Goal: Task Accomplishment & Management: Manage account settings

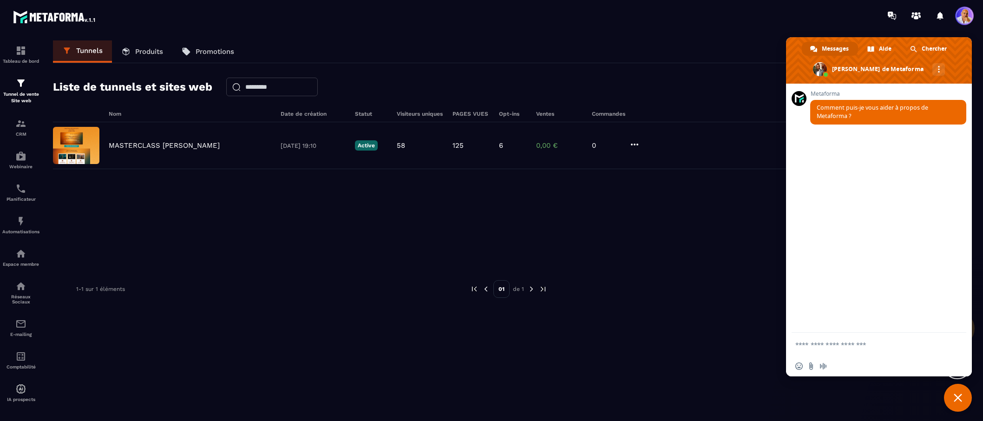
drag, startPoint x: 956, startPoint y: 396, endPoint x: 697, endPoint y: 333, distance: 266.5
click at [949, 393] on span "Fermer le chat" at bounding box center [958, 398] width 28 height 28
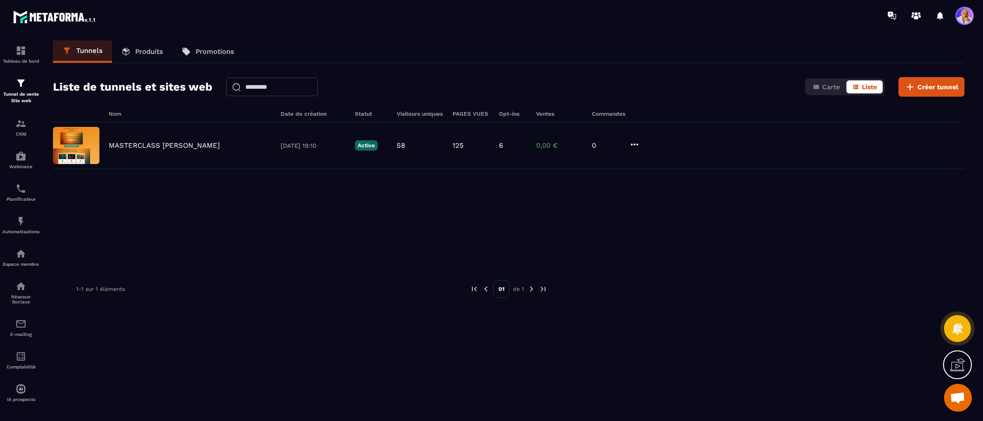
click at [970, 20] on span at bounding box center [965, 16] width 19 height 19
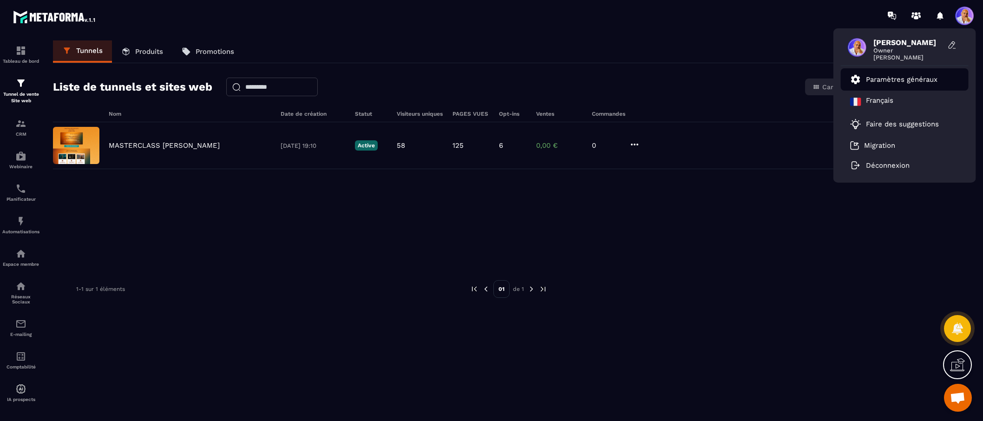
click at [899, 78] on p "Paramètres généraux" at bounding box center [902, 79] width 72 height 8
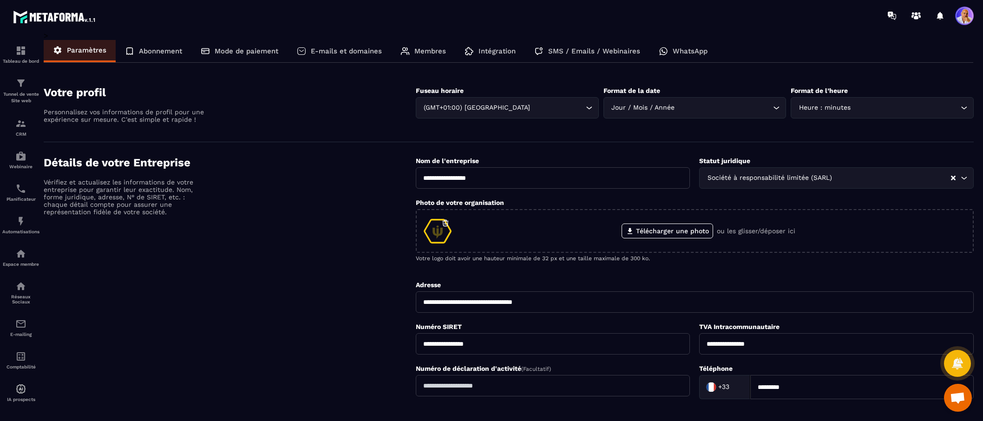
click at [346, 53] on p "E-mails et domaines" at bounding box center [346, 51] width 71 height 8
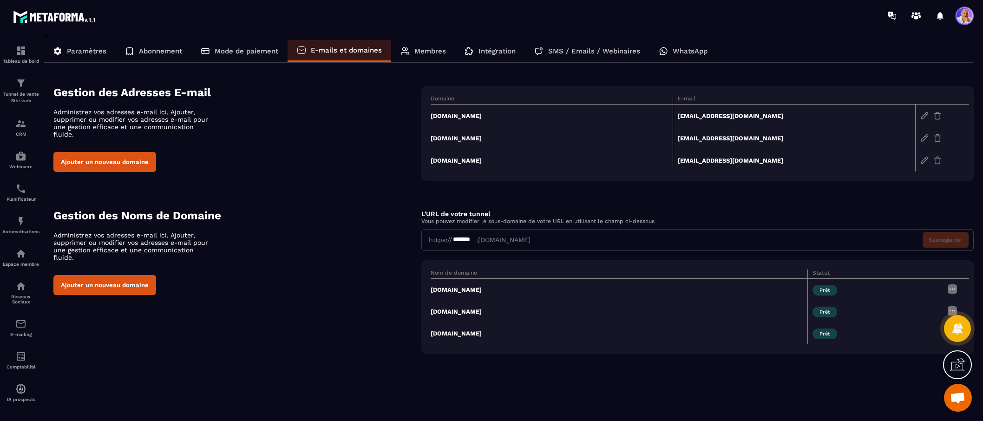
click at [84, 53] on p "Paramètres" at bounding box center [87, 51] width 40 height 8
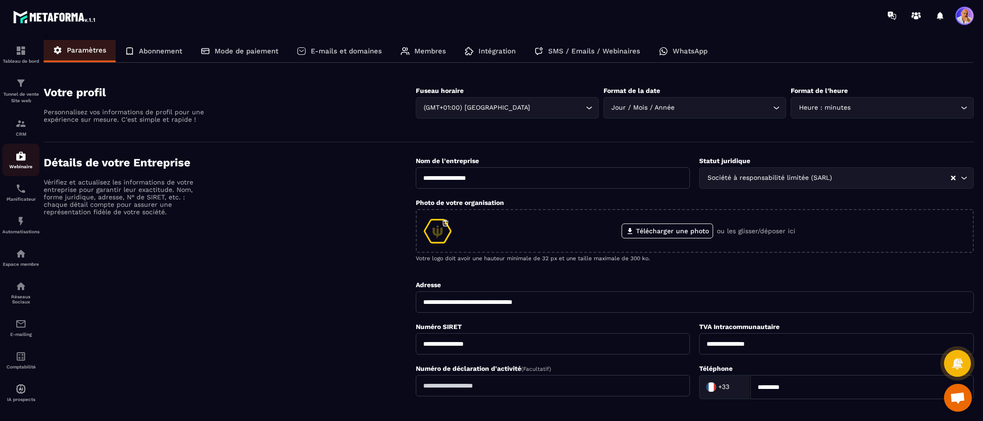
click at [21, 158] on img at bounding box center [20, 156] width 11 height 11
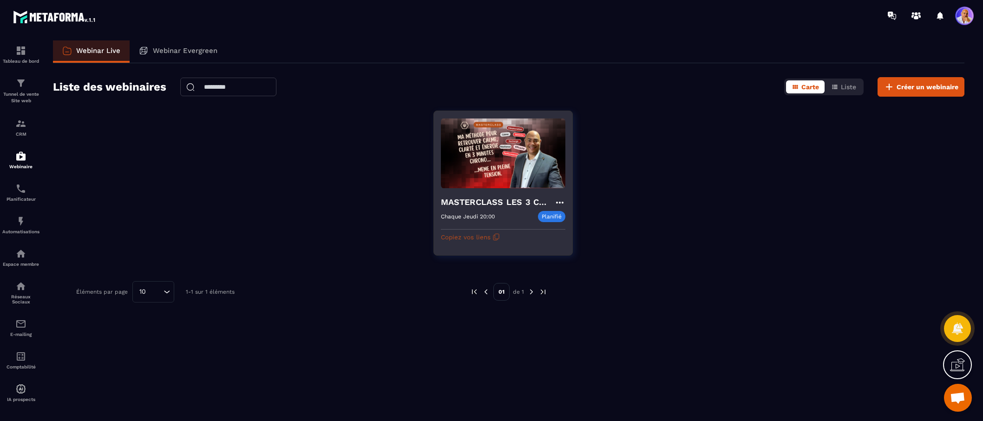
click at [491, 237] on button "Copiez vos liens" at bounding box center [470, 237] width 59 height 15
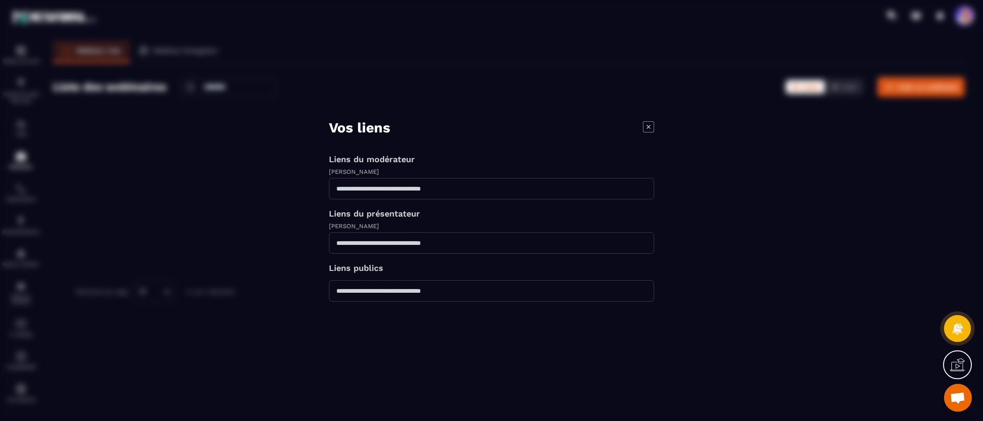
click at [649, 127] on icon "Modal window" at bounding box center [649, 127] width 4 height 4
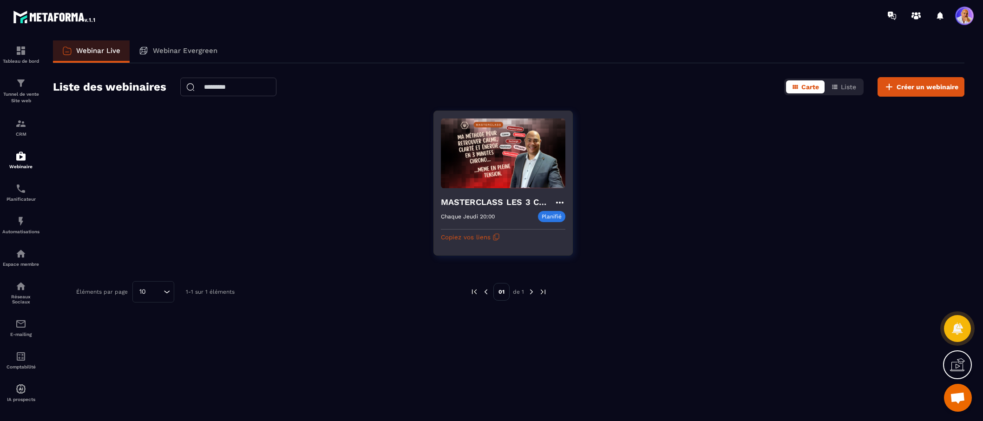
click at [472, 205] on h4 "MASTERCLASS LES 3 CLES CONCRÊTES POUR SURVIVRE MENTALEMENT" at bounding box center [497, 202] width 113 height 13
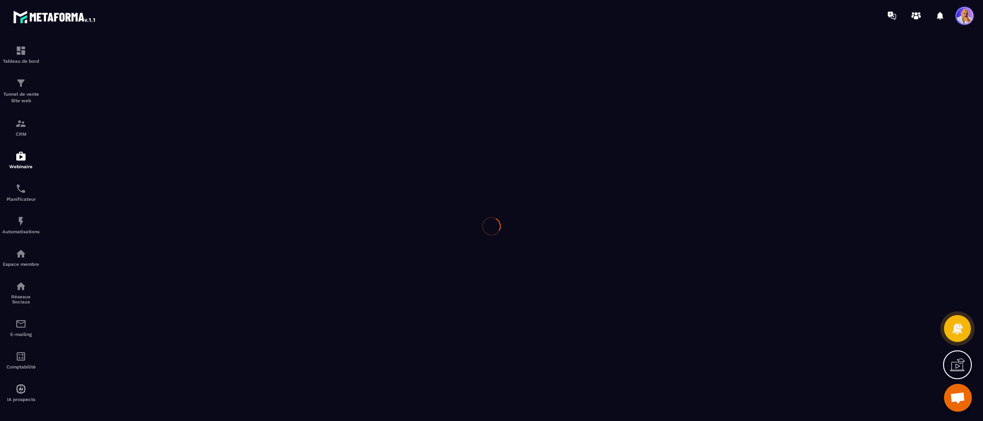
type input "**********"
type textarea "**********"
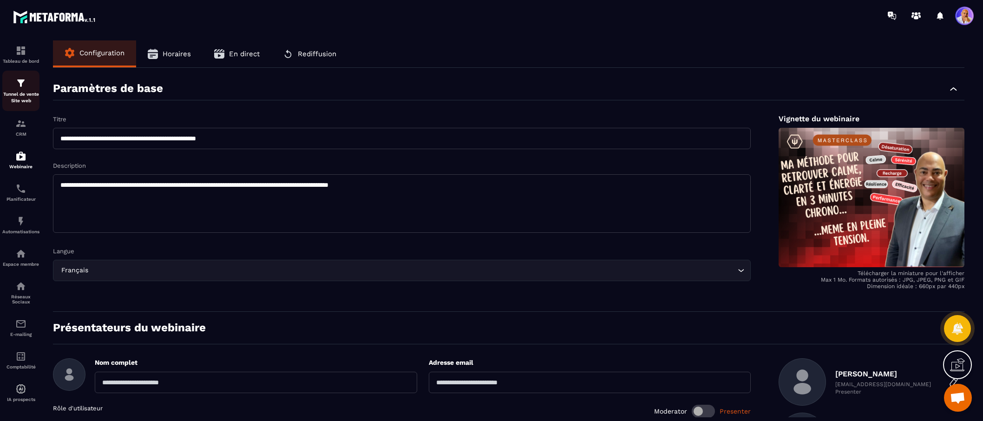
scroll to position [3, 0]
click at [25, 157] on img at bounding box center [20, 153] width 11 height 11
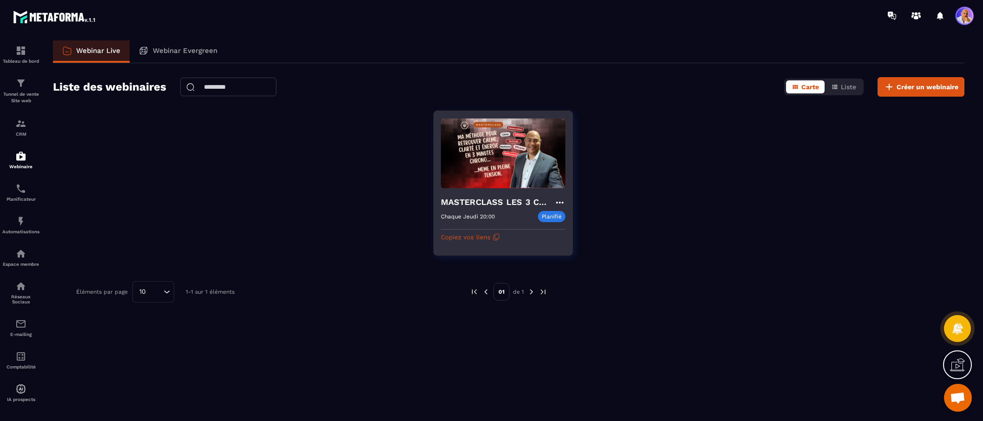
click at [488, 204] on h4 "MASTERCLASS LES 3 CLES CONCRÊTES POUR SURVIVRE MENTALEMENT" at bounding box center [497, 202] width 113 height 13
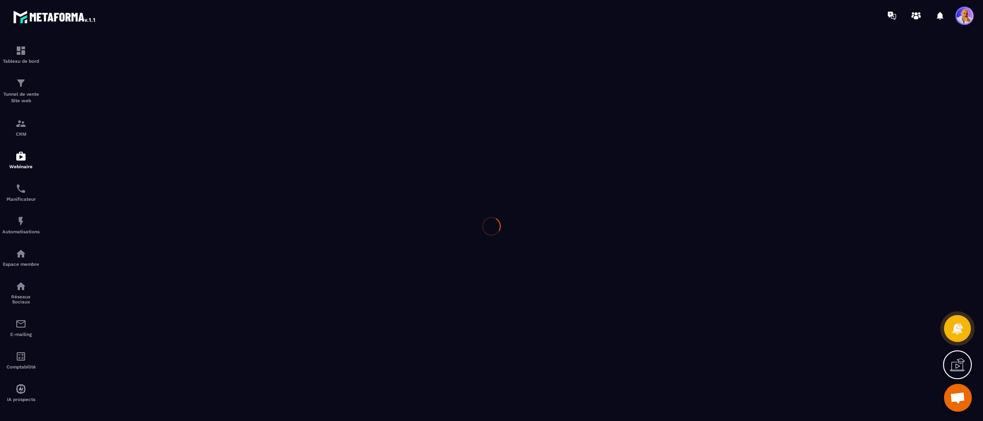
type input "**********"
type textarea "**********"
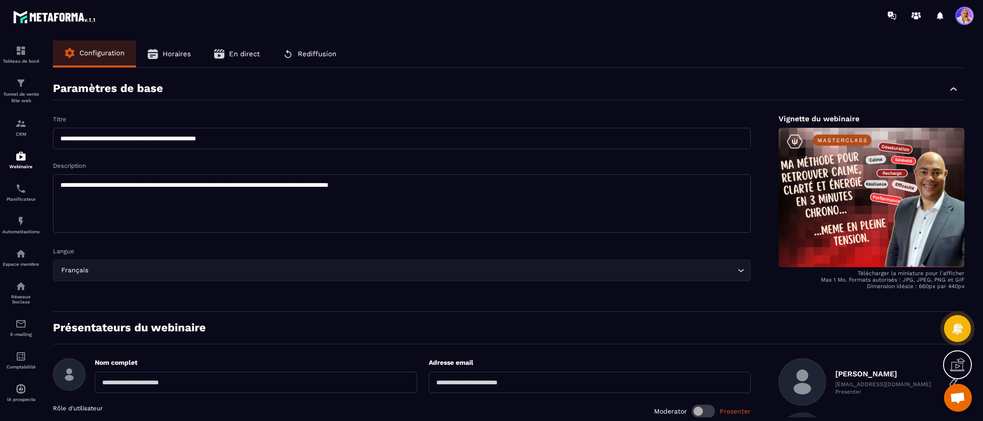
click at [237, 53] on span "En direct" at bounding box center [244, 54] width 31 height 8
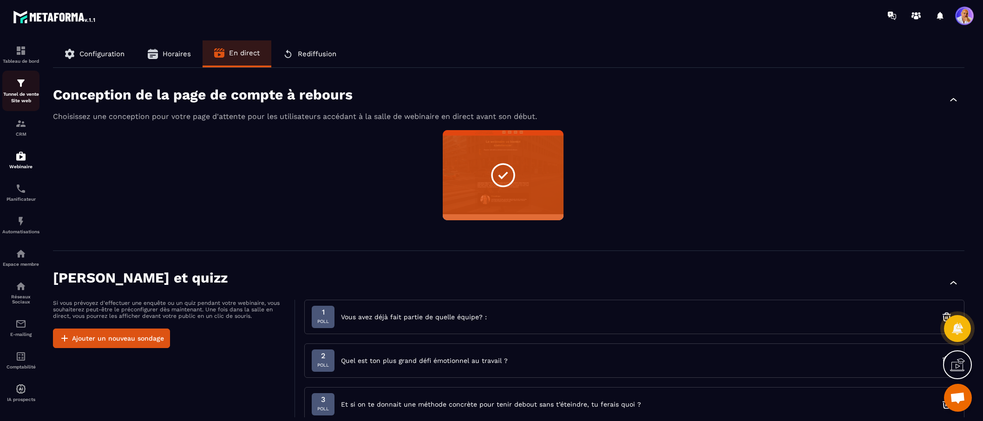
click at [21, 84] on img at bounding box center [20, 83] width 11 height 11
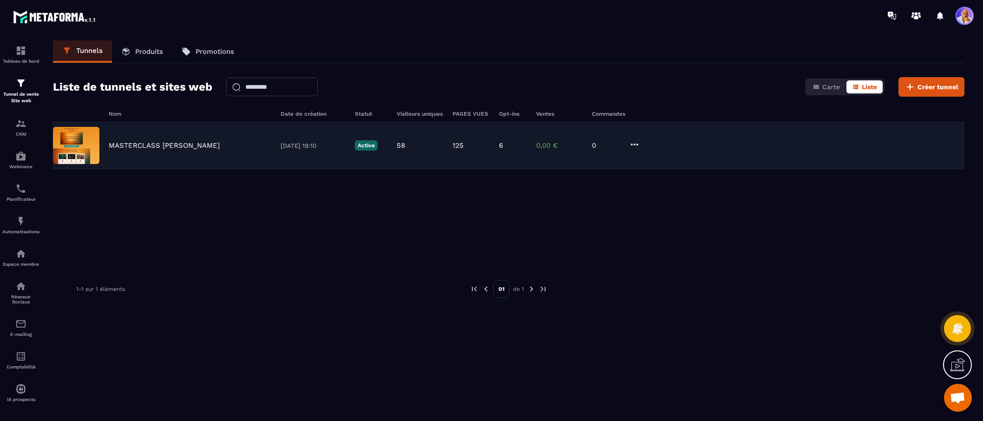
click at [141, 140] on div "MASTERCLASS JM DUPONT 10/07/2025 19:10 Active 58 125 6 0,00 € 0" at bounding box center [509, 145] width 912 height 47
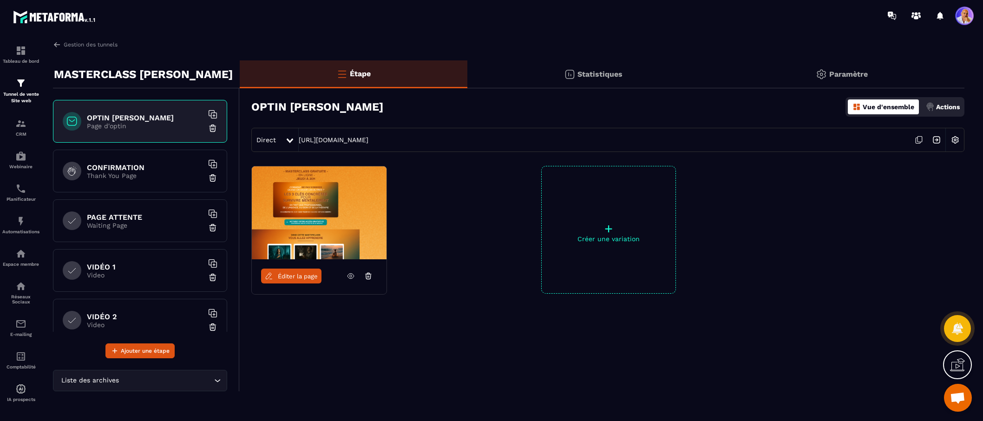
click at [166, 218] on h6 "PAGE ATTENTE" at bounding box center [145, 217] width 116 height 9
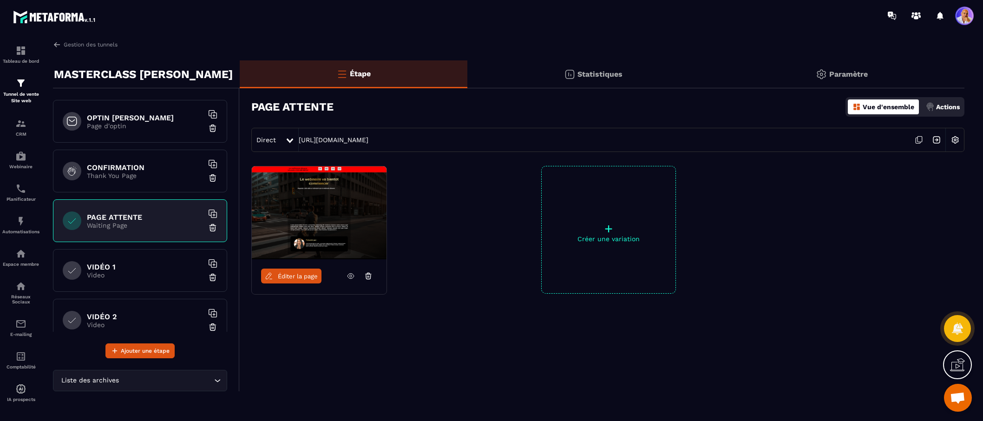
click at [300, 275] on span "Éditer la page" at bounding box center [298, 276] width 40 height 7
